Goal: Find specific page/section: Find specific page/section

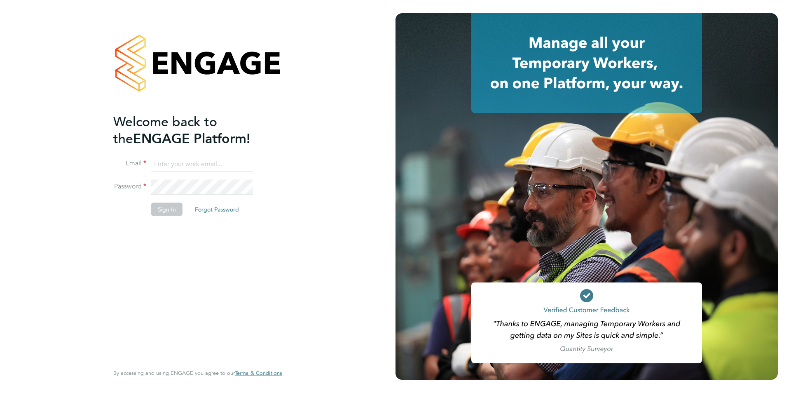
type input "[EMAIL_ADDRESS][DOMAIN_NAME]"
click at [161, 242] on div "Welcome back to the ENGAGE Platform! Email [EMAIL_ADDRESS][DOMAIN_NAME] Passwor…" at bounding box center [193, 237] width 161 height 249
click at [159, 207] on button "Sign In" at bounding box center [166, 209] width 31 height 13
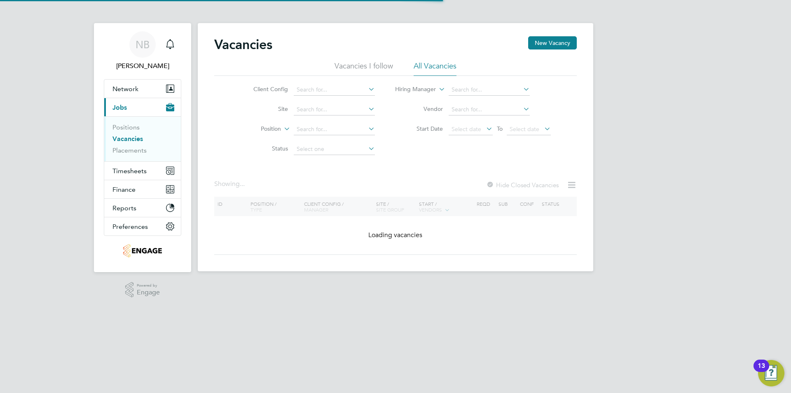
click at [422, 62] on li "All Vacancies" at bounding box center [435, 68] width 43 height 15
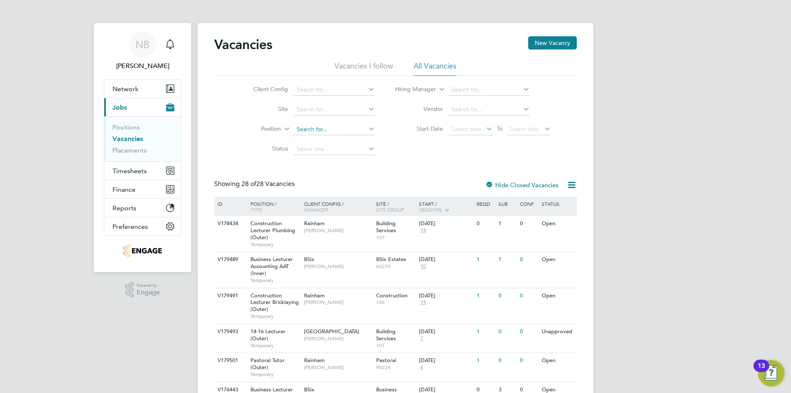
scroll to position [41, 0]
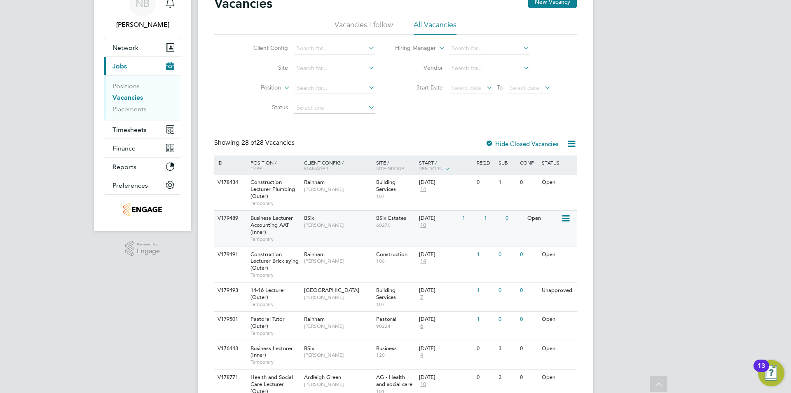
click at [303, 224] on div "BSix Kerry Baker" at bounding box center [338, 221] width 72 height 21
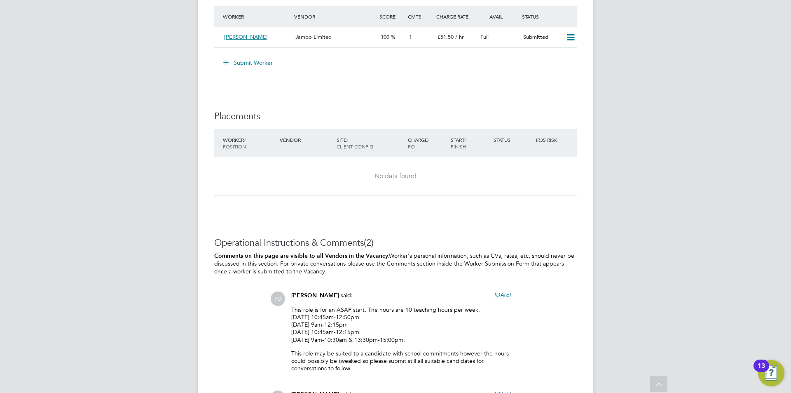
scroll to position [1566, 0]
